Goal: Check status: Check status

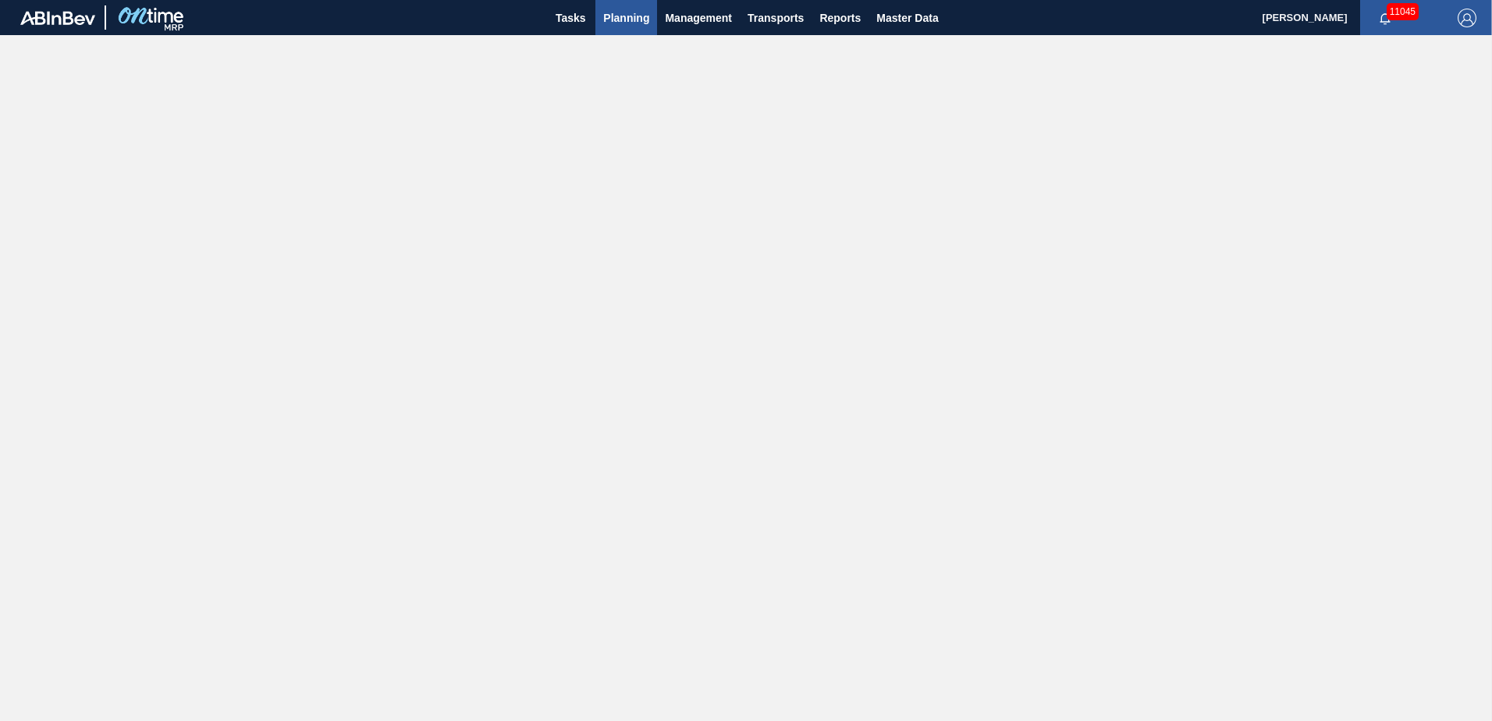
click at [633, 21] on span "Planning" at bounding box center [626, 18] width 46 height 19
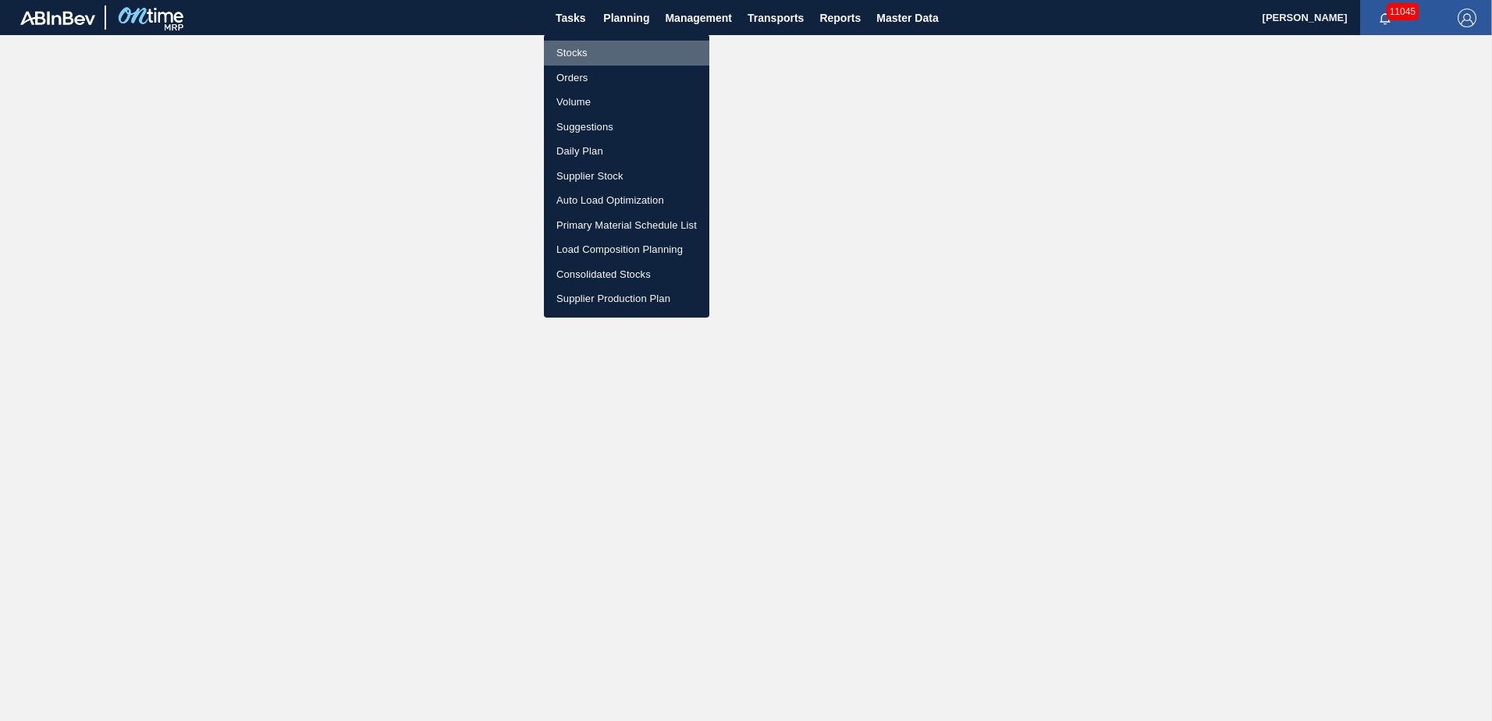
click at [584, 51] on li "Stocks" at bounding box center [626, 53] width 165 height 25
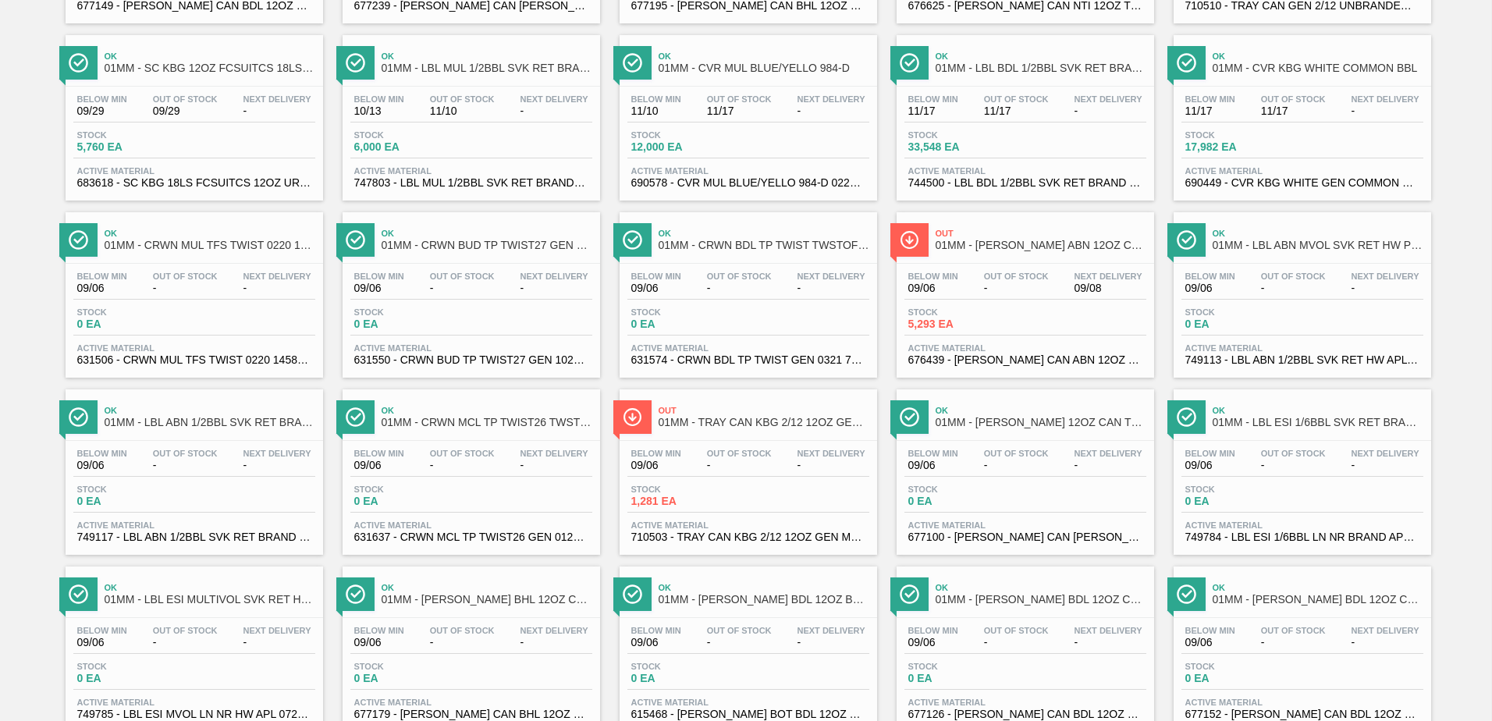
scroll to position [312, 0]
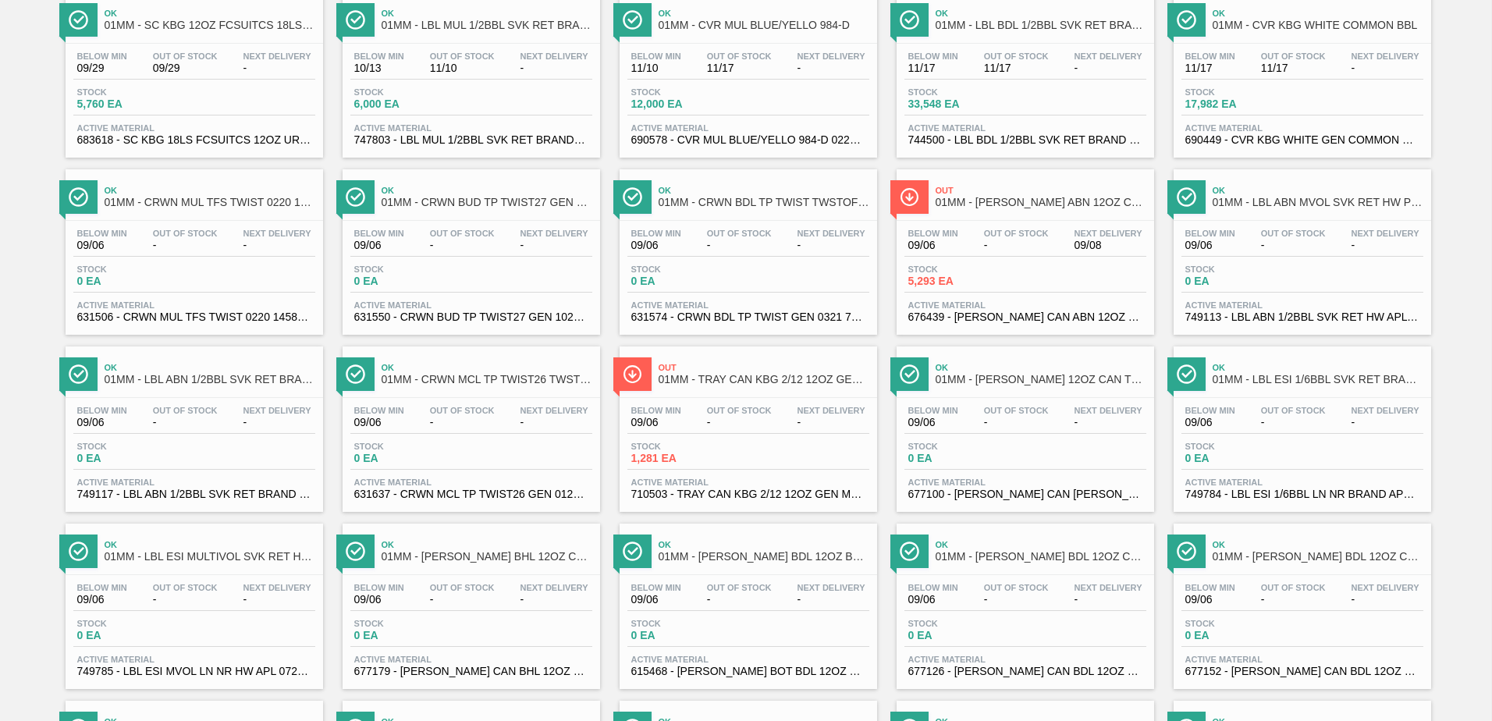
click at [1029, 282] on div "Stock 5,293 EA" at bounding box center [1025, 278] width 242 height 28
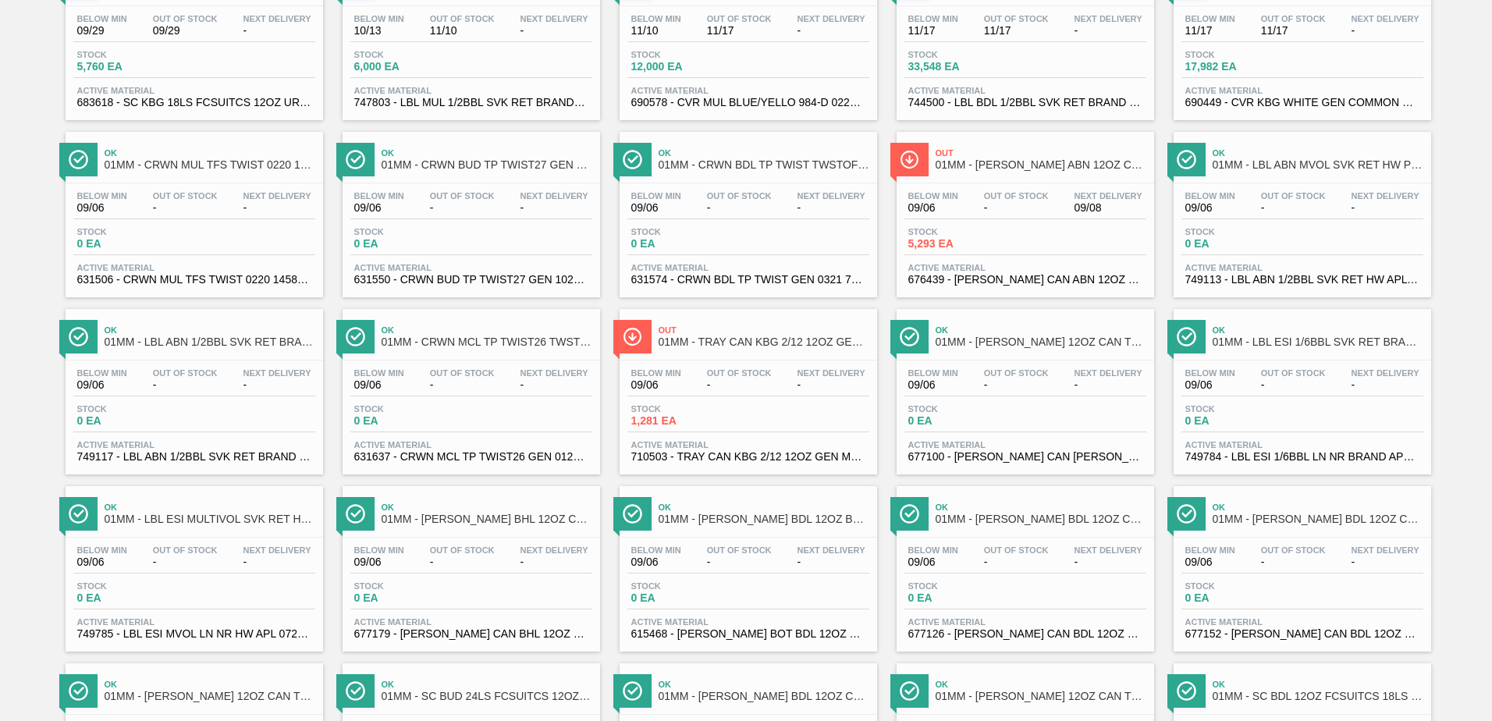
scroll to position [390, 0]
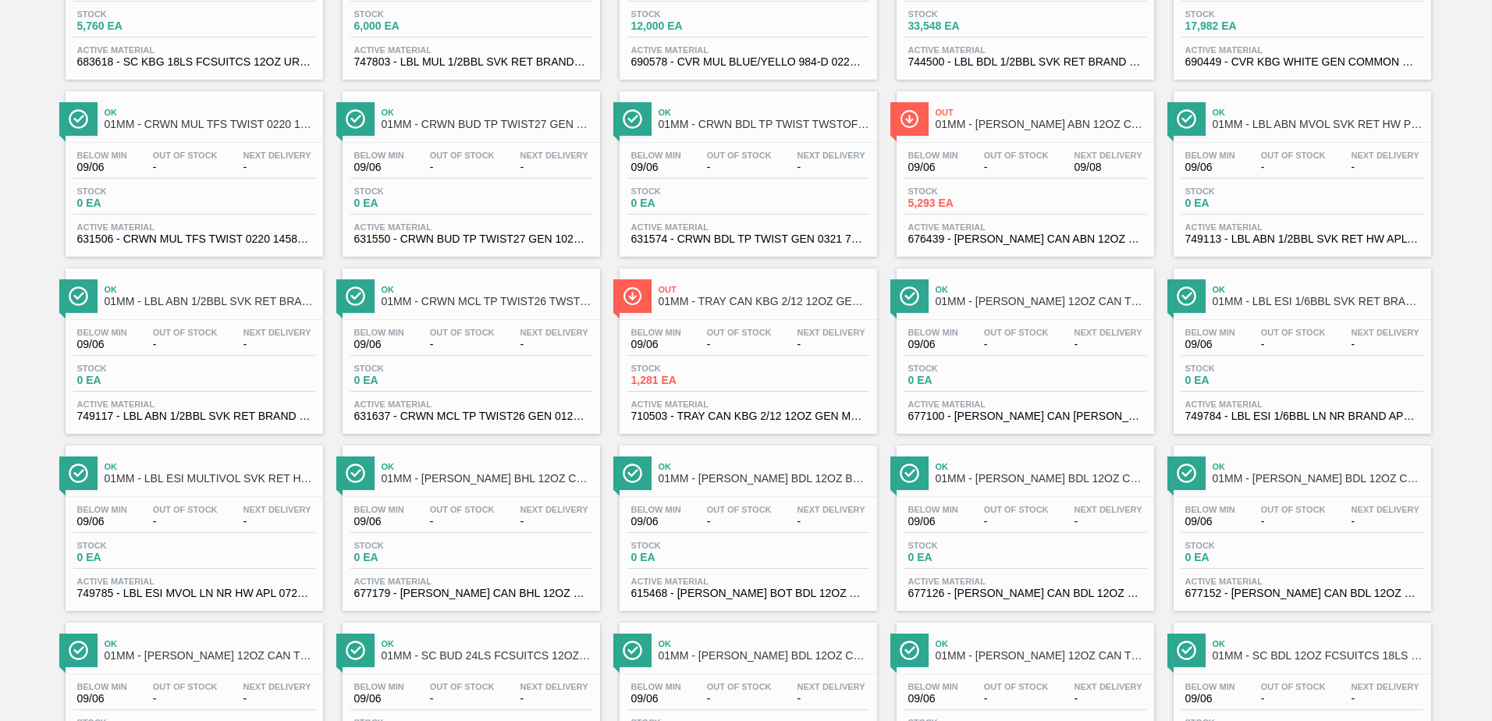
click at [793, 362] on div "Below Min 09/06 Out Of Stock - Next Delivery - Stock 1,281 EA Active Material 7…" at bounding box center [747, 373] width 257 height 106
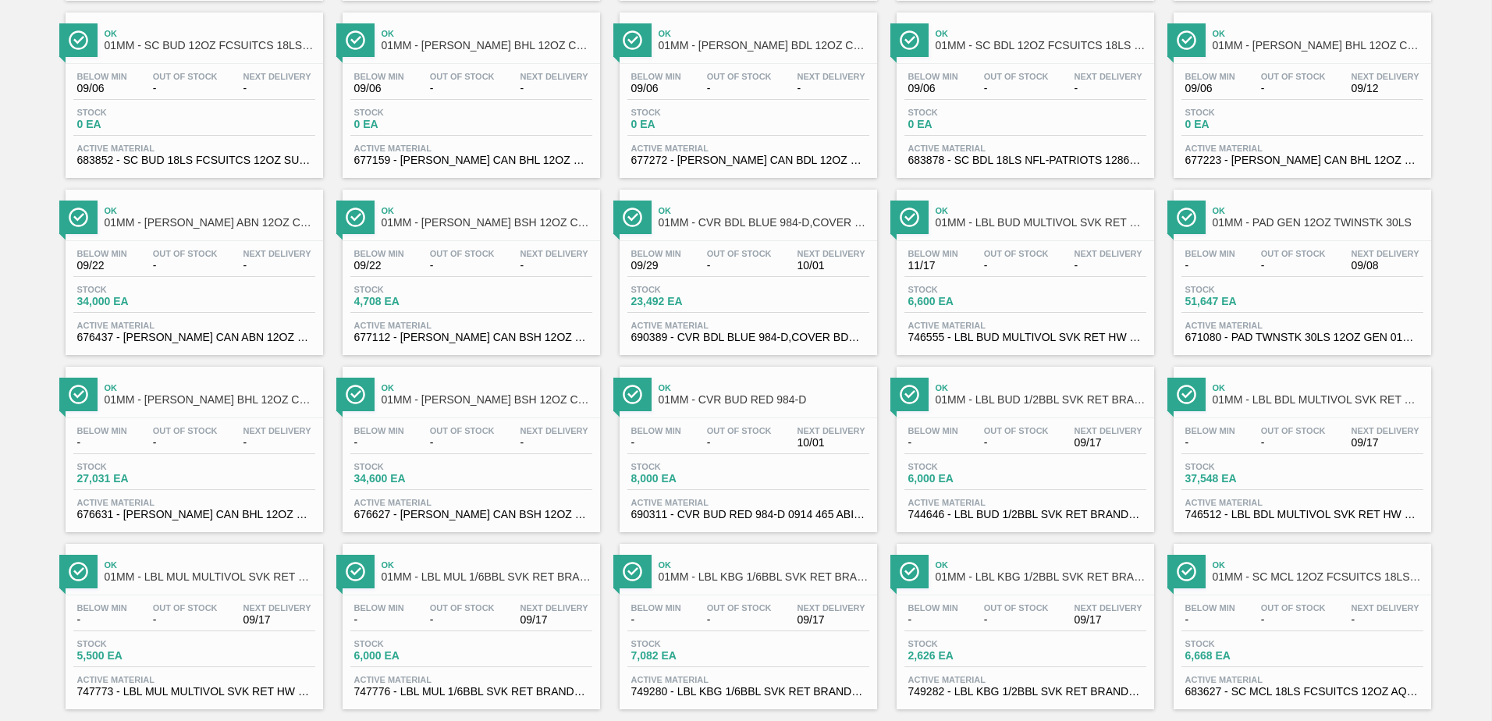
scroll to position [1204, 0]
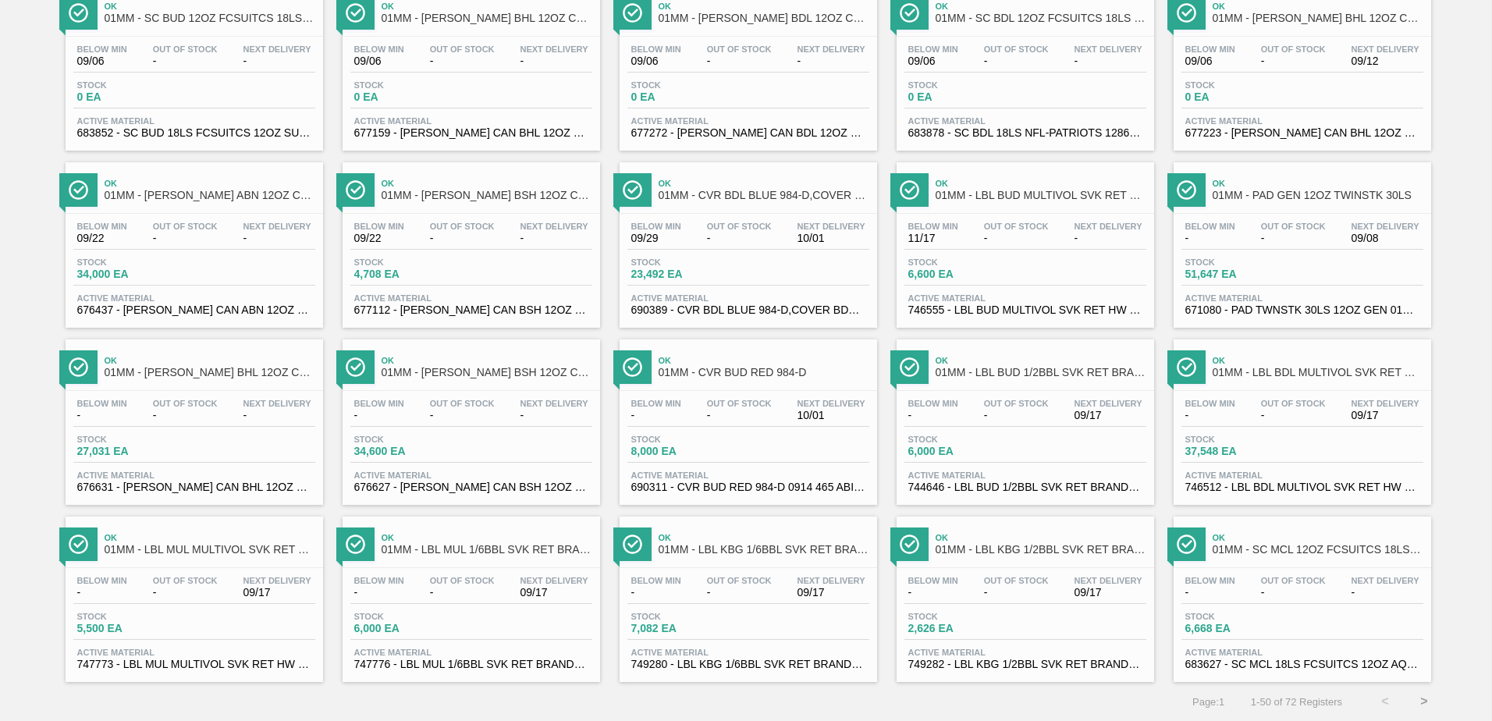
click at [1426, 700] on button ">" at bounding box center [1423, 701] width 39 height 39
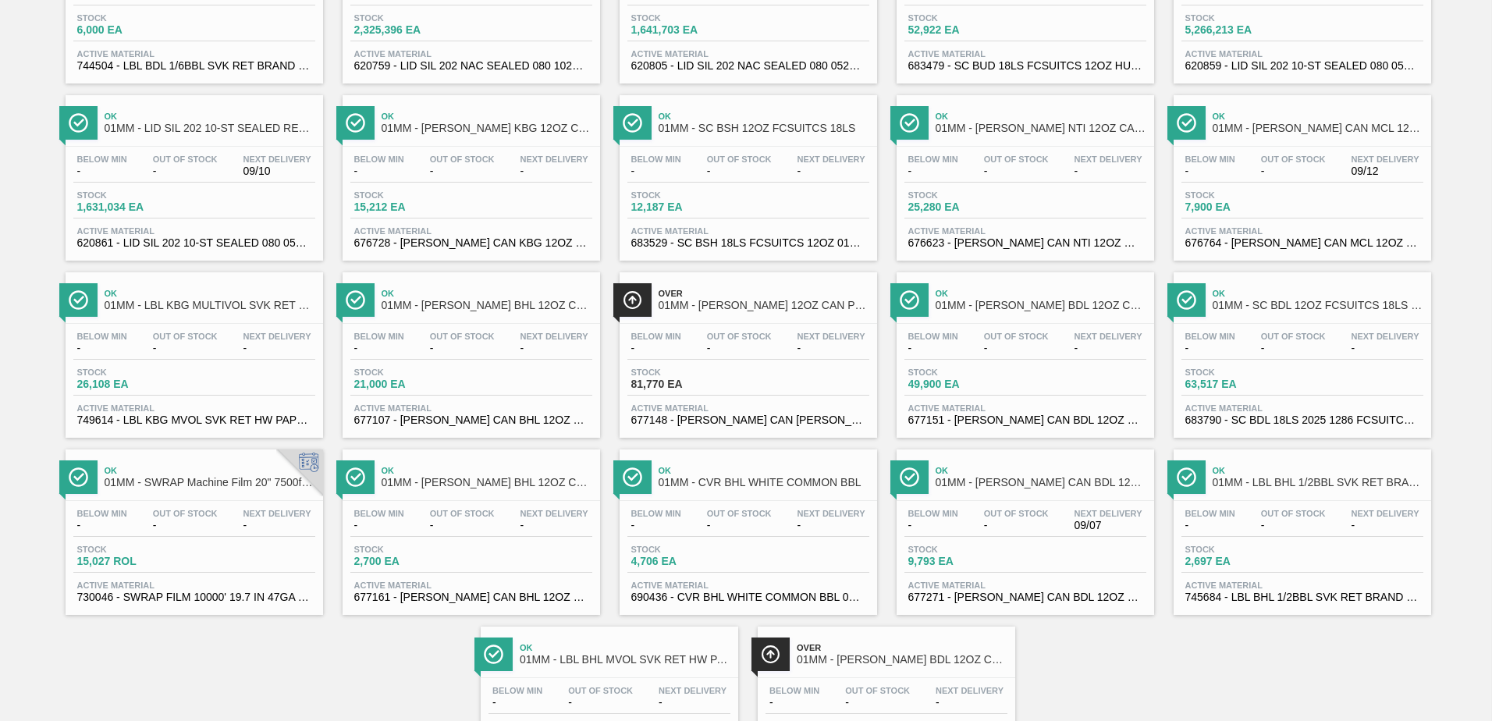
scroll to position [234, 0]
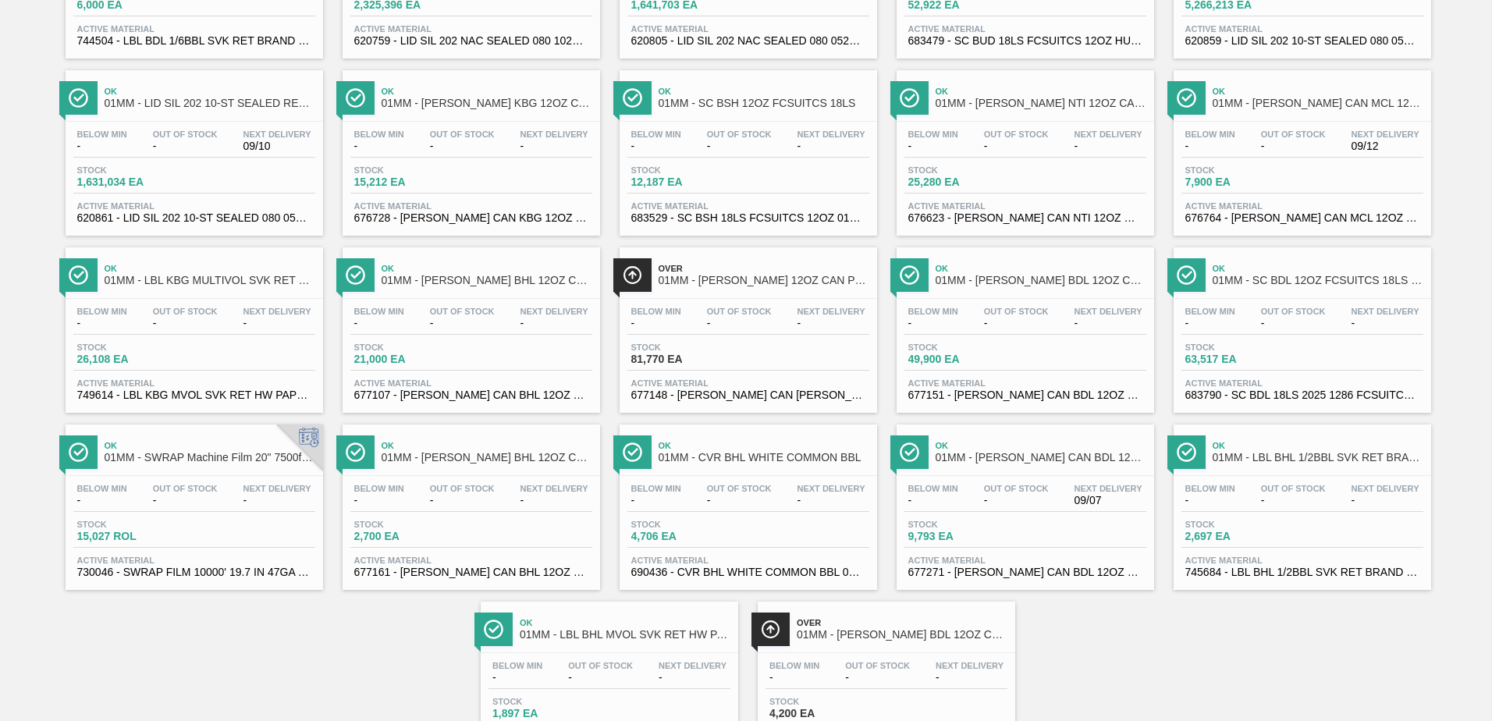
click at [723, 339] on div "Below Min - Out Of Stock - Next Delivery - Stock 81,770 EA Active Material 6771…" at bounding box center [747, 352] width 257 height 106
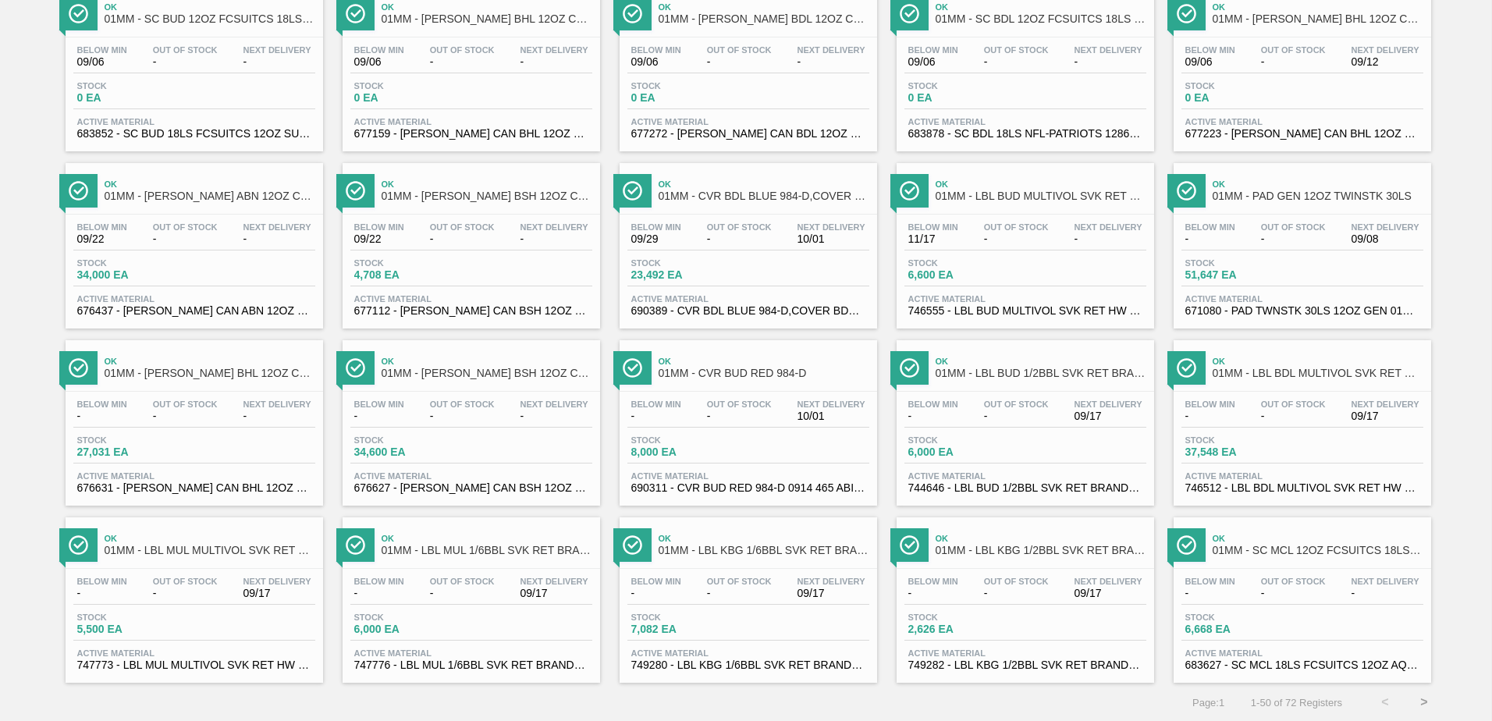
scroll to position [1204, 0]
click at [1424, 701] on button ">" at bounding box center [1423, 701] width 39 height 39
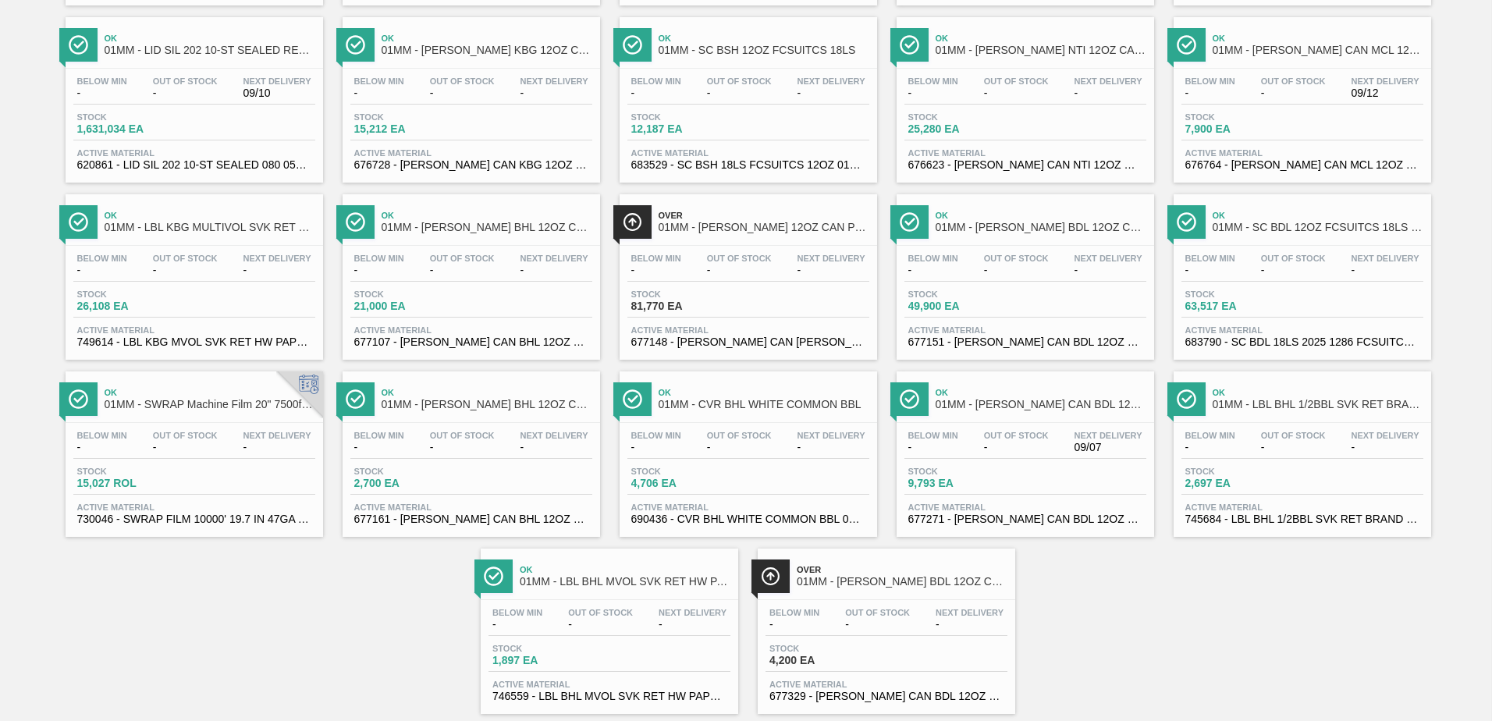
scroll to position [319, 0]
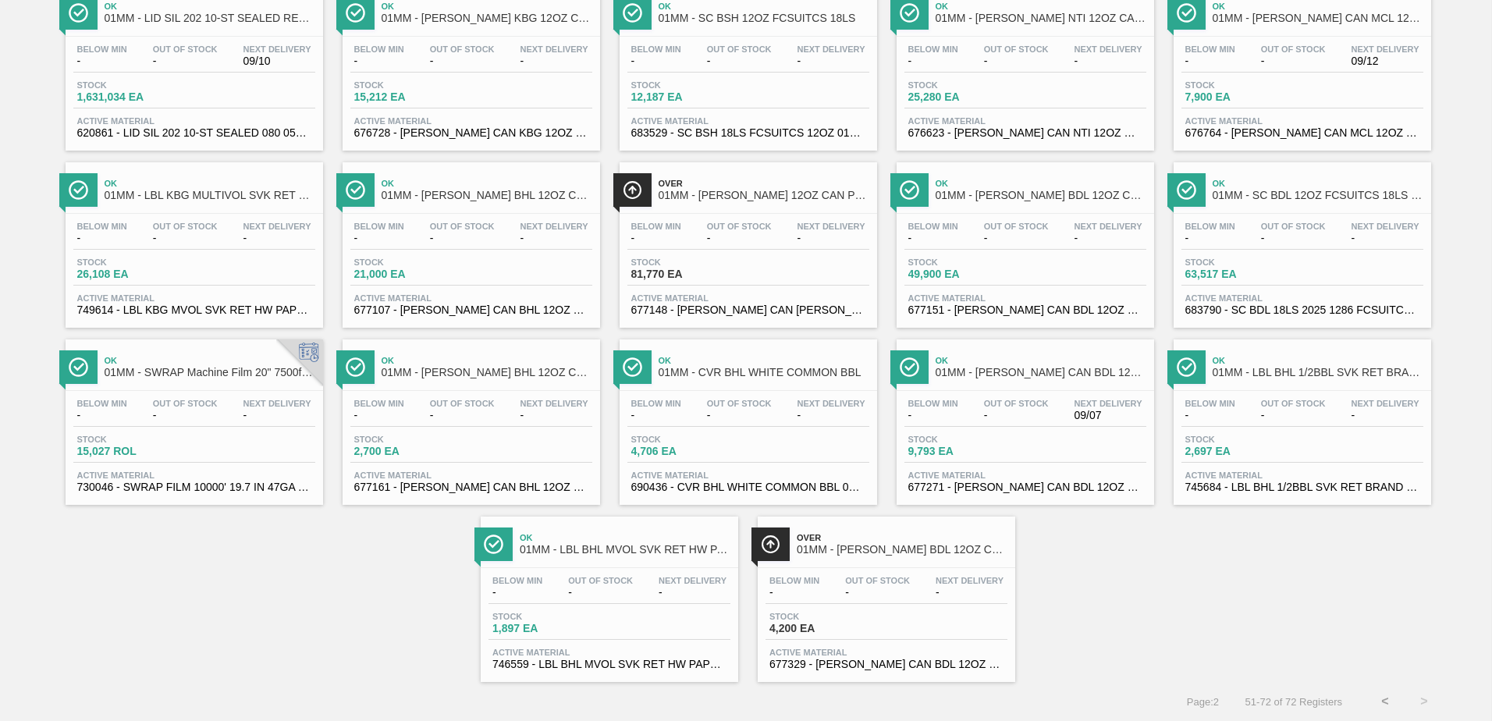
click at [901, 594] on span "-" at bounding box center [877, 593] width 65 height 12
